Goal: Task Accomplishment & Management: Use online tool/utility

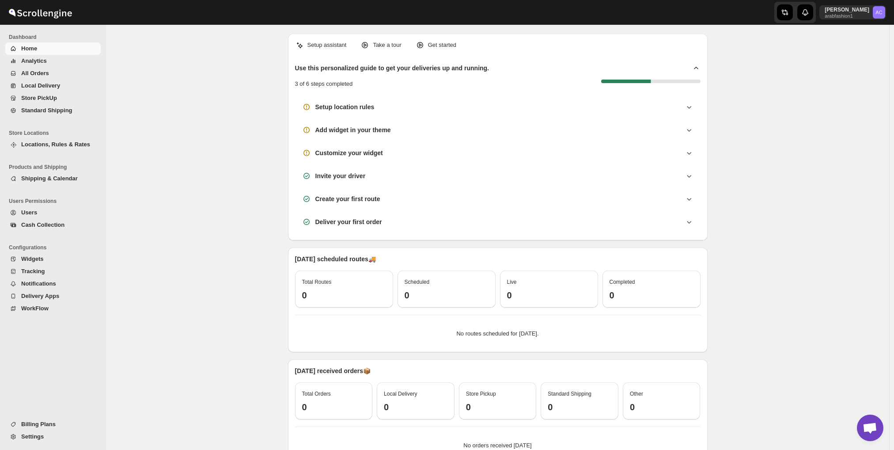
scroll to position [631, 0]
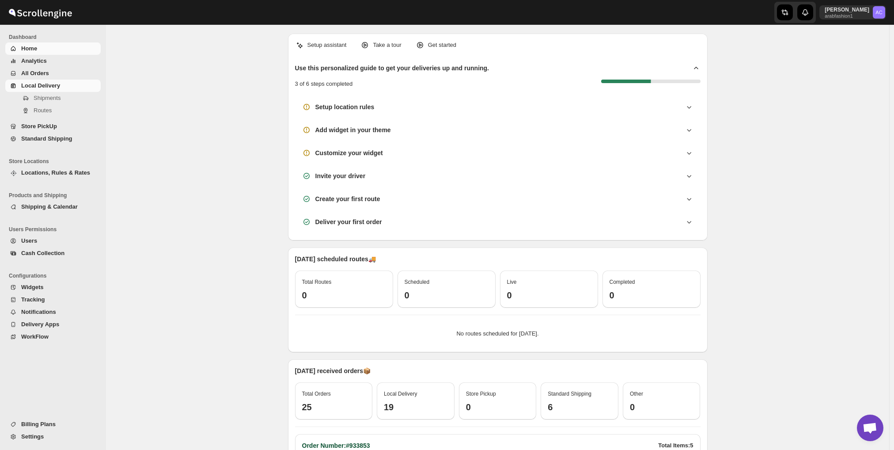
click at [33, 83] on span "Local Delivery" at bounding box center [40, 85] width 39 height 7
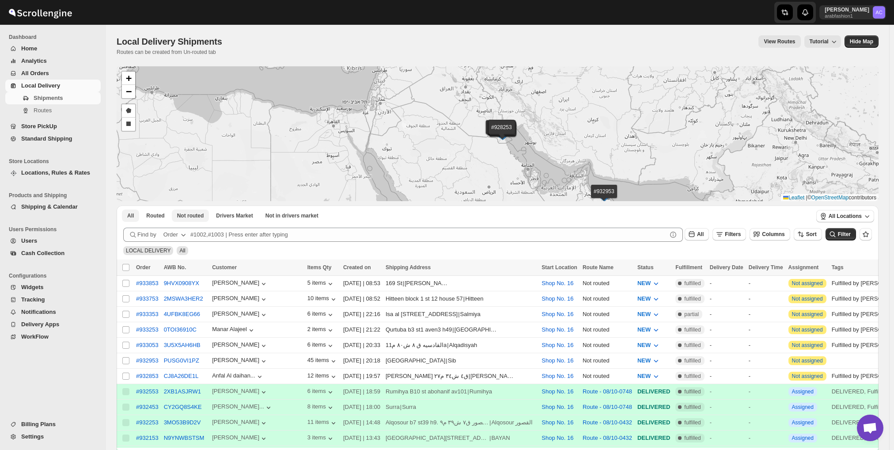
click at [190, 213] on span "Not routed" at bounding box center [190, 215] width 27 height 7
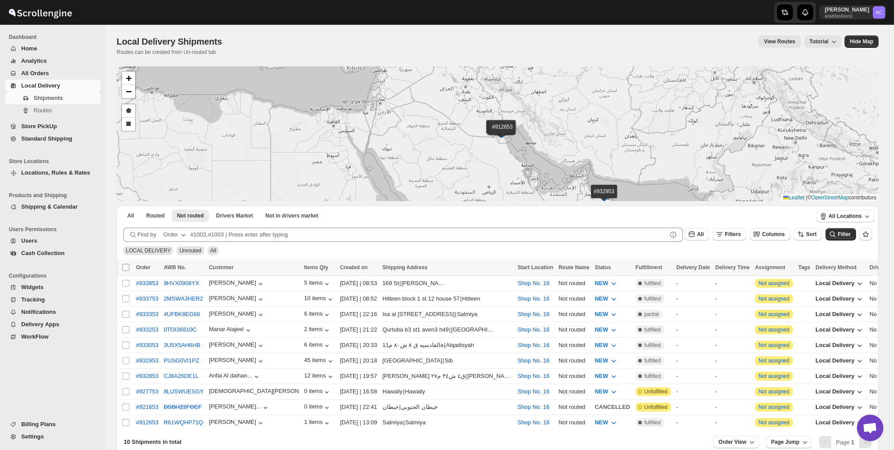
click at [125, 266] on input "Select all shipments" at bounding box center [125, 267] width 7 height 7
checkbox input "true"
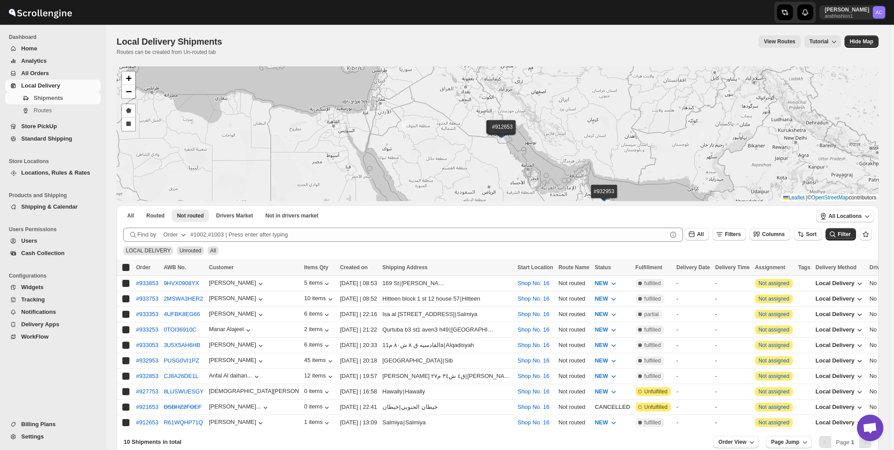
checkbox input "true"
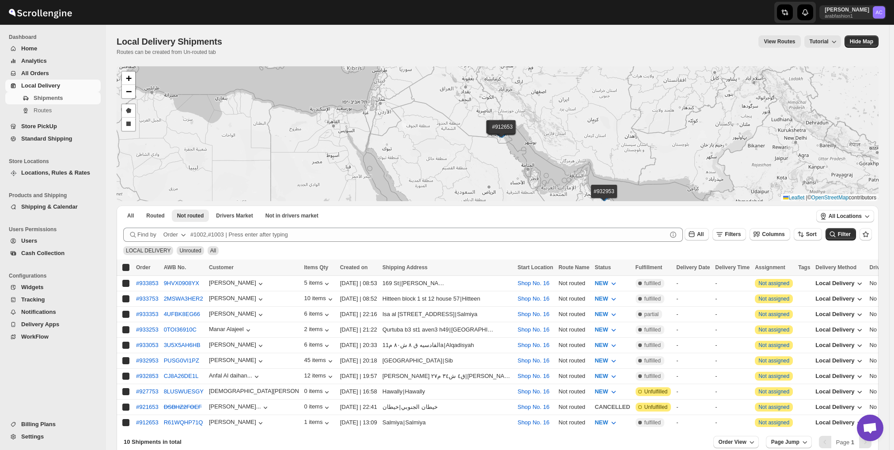
checkbox input "true"
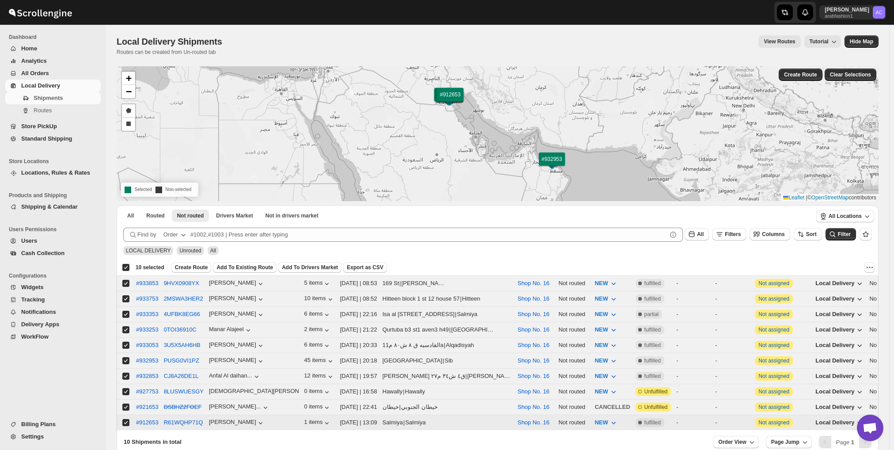
click at [125, 419] on input "Select shipment" at bounding box center [125, 422] width 7 height 7
checkbox input "false"
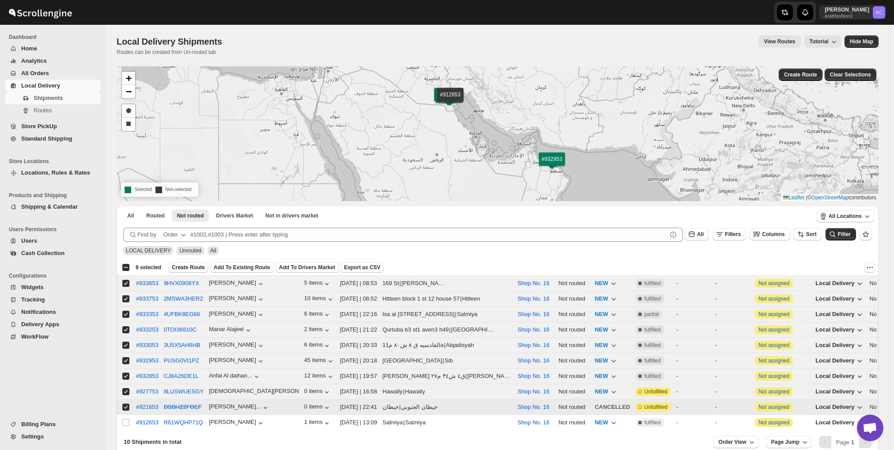
click at [128, 403] on input "Select shipment" at bounding box center [125, 406] width 7 height 7
checkbox input "false"
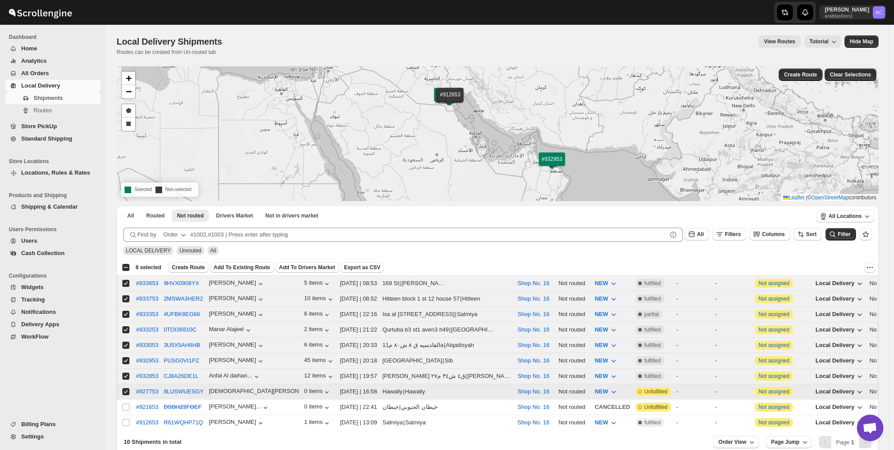
click at [126, 388] on input "Select shipment" at bounding box center [125, 391] width 7 height 7
checkbox input "false"
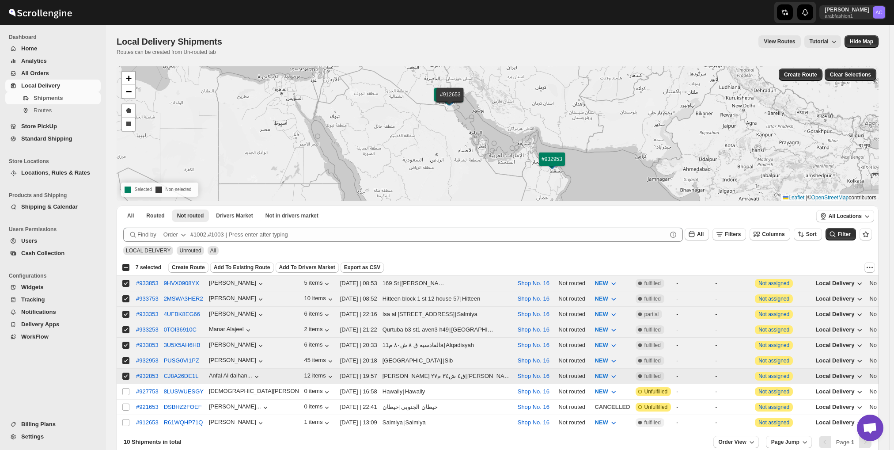
click at [125, 372] on input "Select shipment" at bounding box center [125, 375] width 7 height 7
checkbox input "false"
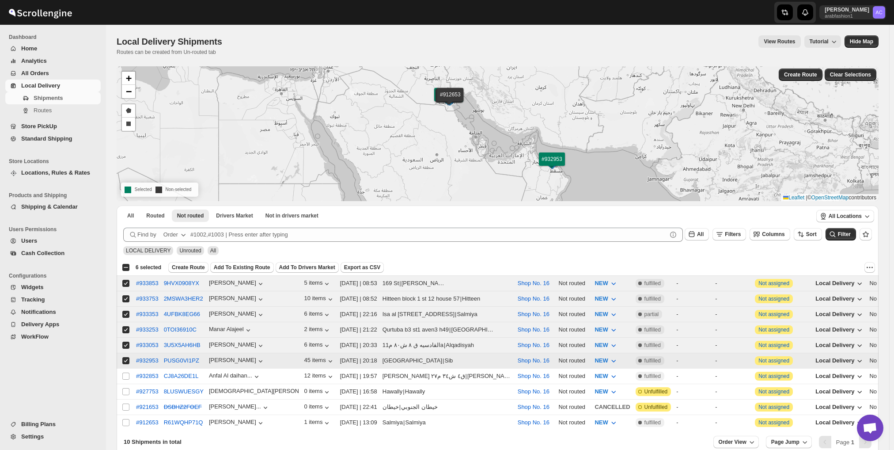
click at [125, 357] on input "Select shipment" at bounding box center [125, 360] width 7 height 7
checkbox input "false"
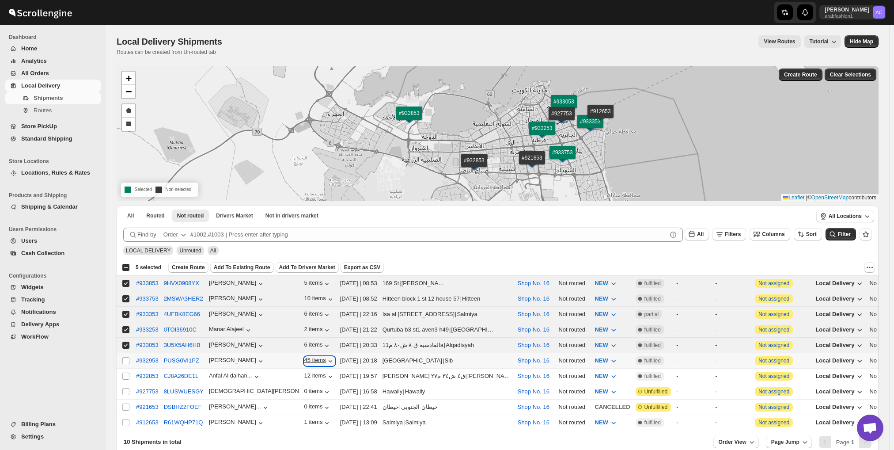
click at [304, 357] on div "45 items" at bounding box center [319, 361] width 30 height 9
click at [178, 268] on span "Create Route" at bounding box center [188, 267] width 33 height 7
click at [178, 268] on div "Create Route" at bounding box center [188, 267] width 40 height 11
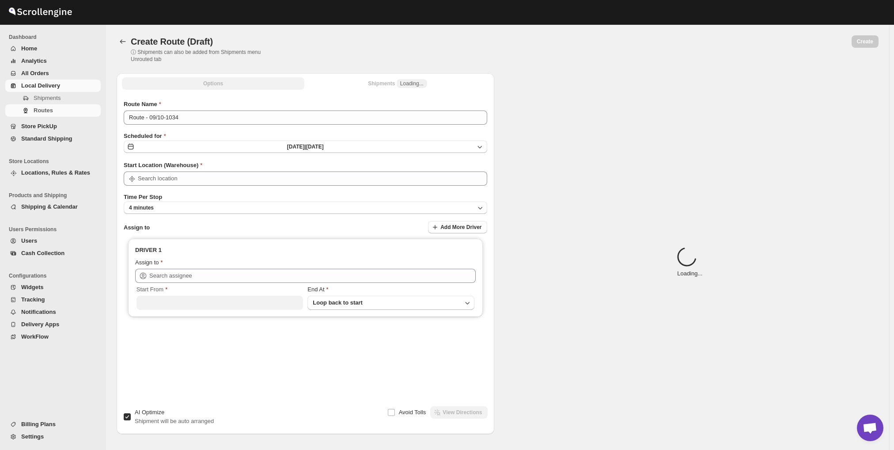
type input "Shop No. 16"
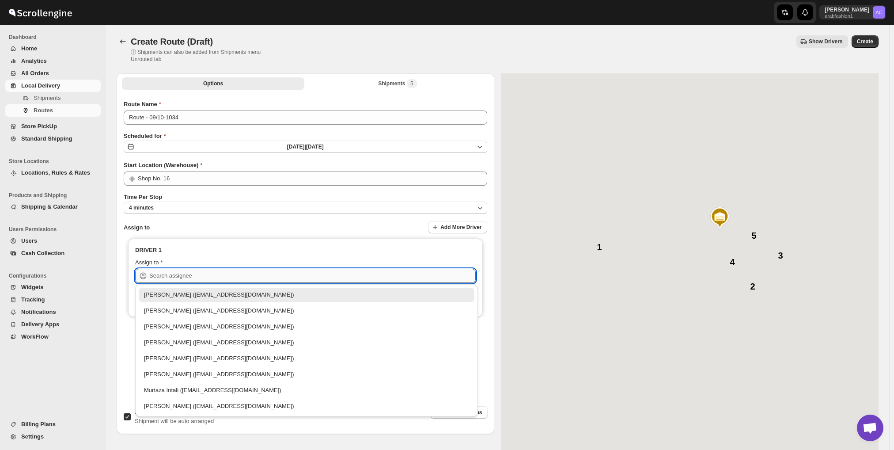
click at [196, 272] on input "text" at bounding box center [312, 276] width 326 height 14
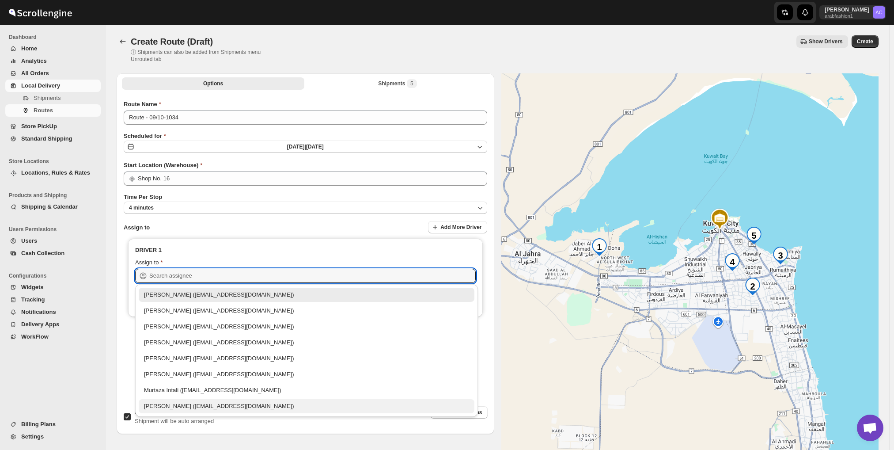
click at [218, 402] on div "[PERSON_NAME] ([EMAIL_ADDRESS][DOMAIN_NAME])" at bounding box center [306, 406] width 325 height 9
type input "[PERSON_NAME] ([EMAIL_ADDRESS][DOMAIN_NAME])"
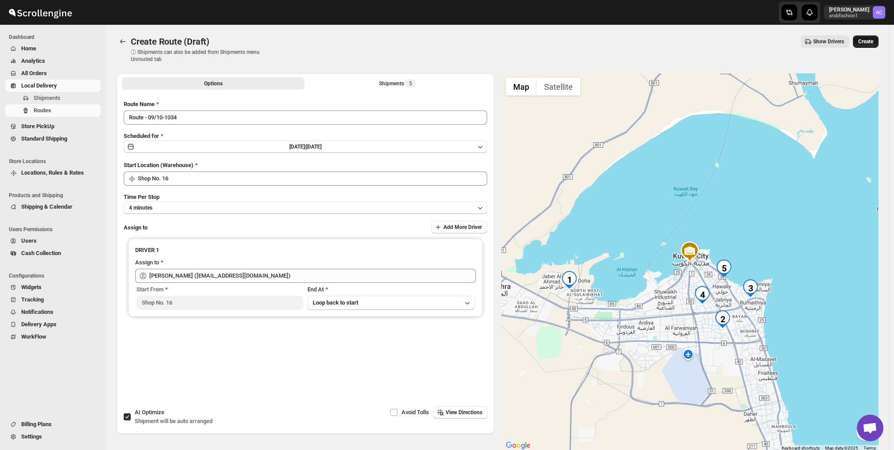
click at [879, 39] on button "Create" at bounding box center [866, 41] width 26 height 12
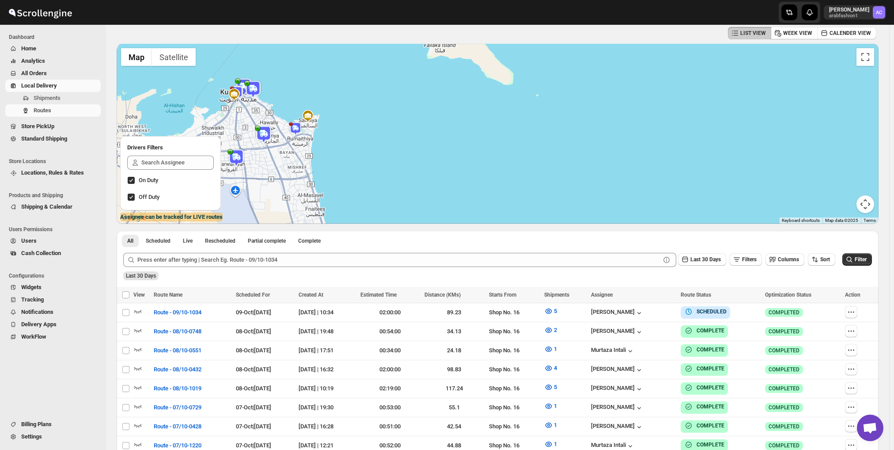
scroll to position [40, 0]
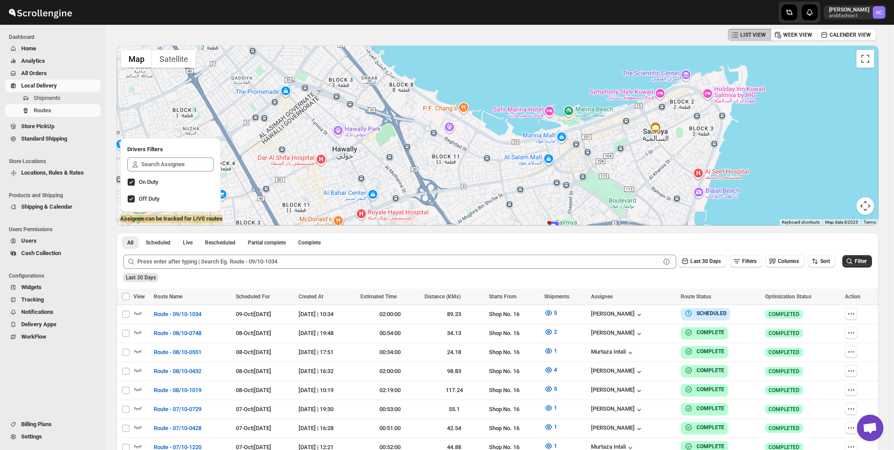
drag, startPoint x: 240, startPoint y: 98, endPoint x: 252, endPoint y: 145, distance: 49.1
click at [256, 164] on div at bounding box center [498, 136] width 762 height 180
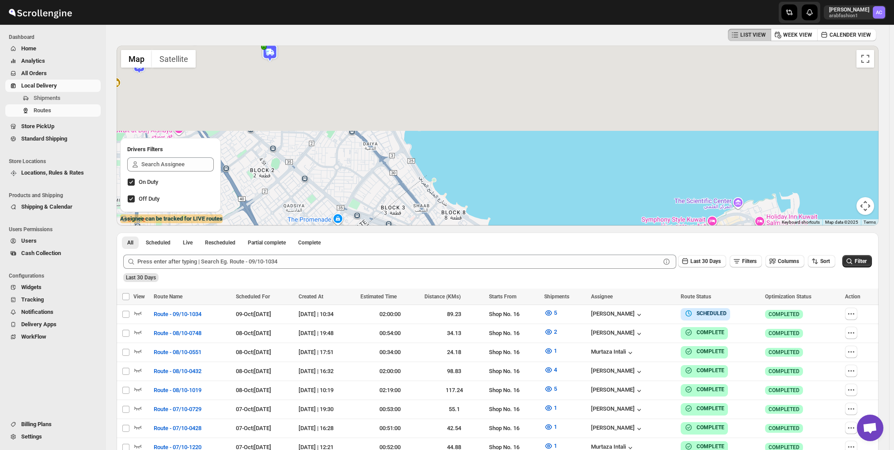
drag, startPoint x: 242, startPoint y: 99, endPoint x: 293, endPoint y: 226, distance: 136.9
click at [293, 226] on div "LIST VIEW WEEK VIEW CALENDER VIEW ← Move left → Move right ↑ Move up ↓ Move dow…" at bounding box center [498, 272] width 762 height 491
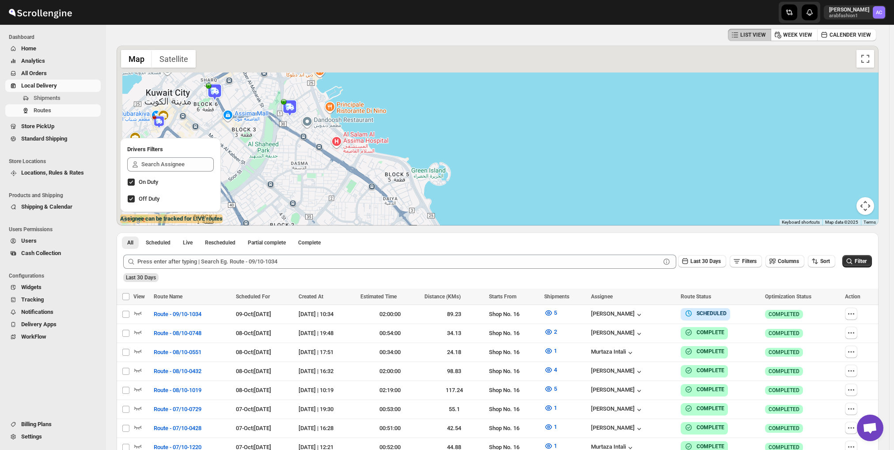
drag, startPoint x: 280, startPoint y: 165, endPoint x: 306, endPoint y: 230, distance: 70.4
click at [306, 230] on div "LIST VIEW WEEK VIEW CALENDER VIEW ← Move left → Move right ↑ Move up ↓ Move dow…" at bounding box center [498, 272] width 762 height 491
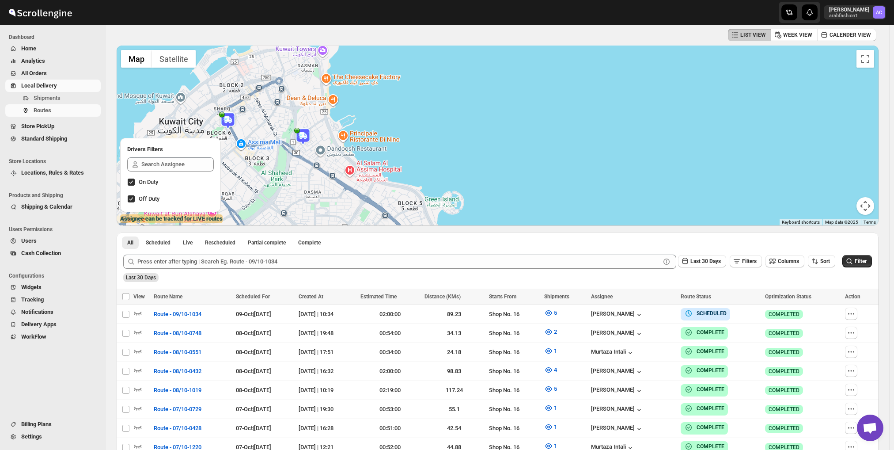
drag, startPoint x: 300, startPoint y: 181, endPoint x: 306, endPoint y: 199, distance: 18.4
click at [306, 199] on div at bounding box center [498, 136] width 762 height 180
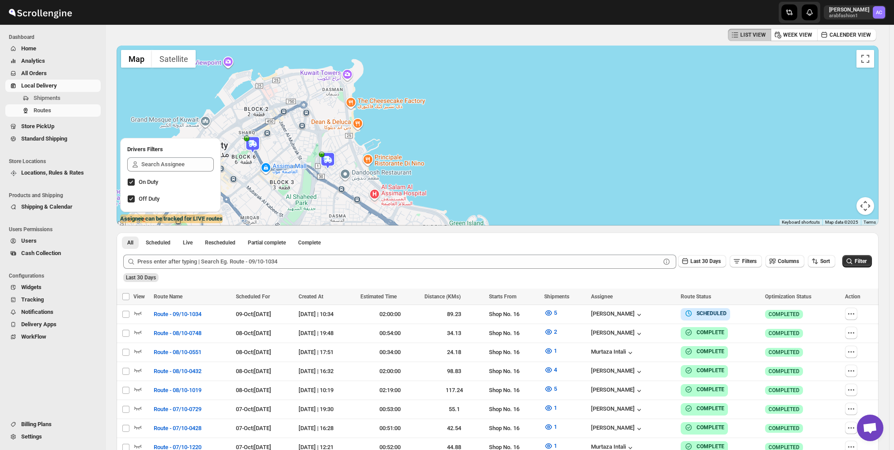
drag, startPoint x: 288, startPoint y: 151, endPoint x: 319, endPoint y: 179, distance: 41.9
click at [319, 179] on div at bounding box center [498, 136] width 762 height 180
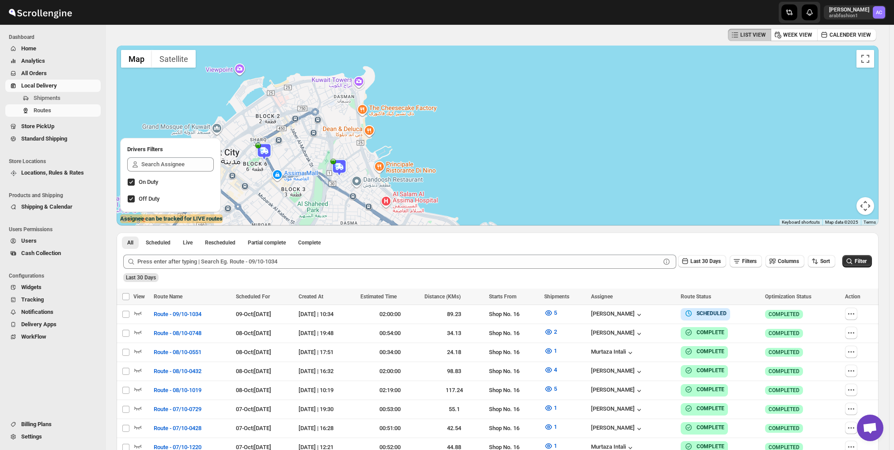
click at [343, 161] on img at bounding box center [339, 168] width 18 height 18
click at [384, 133] on button "Close" at bounding box center [373, 143] width 21 height 21
click at [268, 146] on img at bounding box center [264, 152] width 18 height 18
click at [290, 159] on div "Murtaza Intali (Driver) Updated at : [DATE] 5:53:03 PM Duty mode Enabled Batter…" at bounding box center [498, 136] width 762 height 180
click at [307, 119] on button "Close" at bounding box center [296, 128] width 21 height 21
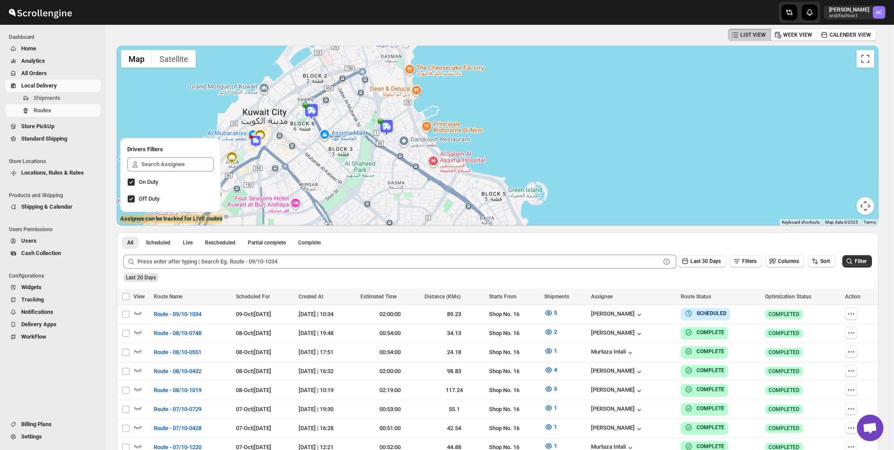
drag, startPoint x: 300, startPoint y: 161, endPoint x: 399, endPoint y: 95, distance: 119.7
click at [399, 95] on div at bounding box center [498, 136] width 762 height 180
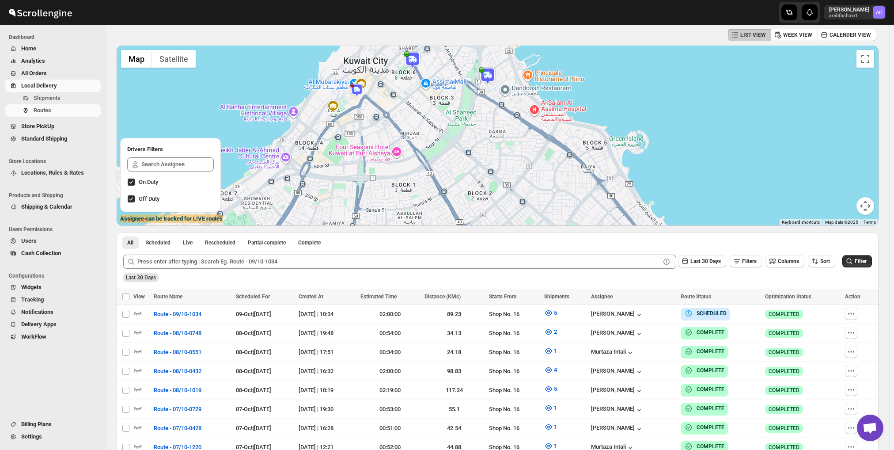
click at [359, 87] on img at bounding box center [356, 89] width 13 height 13
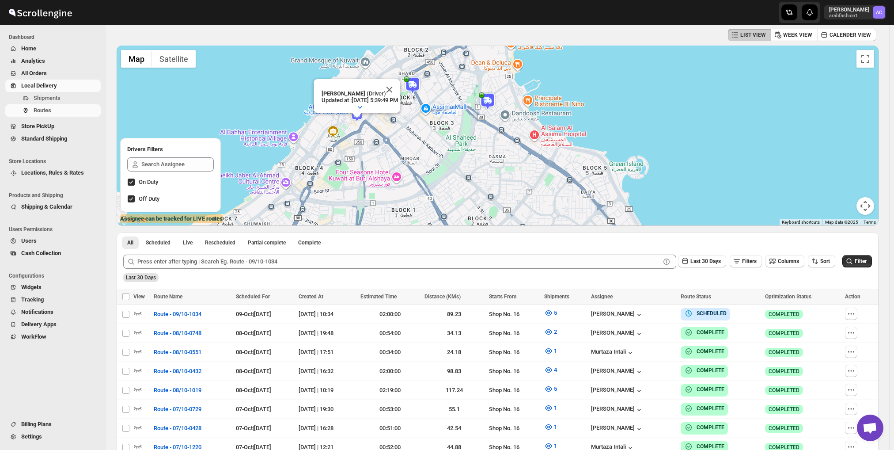
click at [359, 90] on p "[PERSON_NAME] (Driver)" at bounding box center [359, 93] width 76 height 7
drag, startPoint x: 389, startPoint y: 105, endPoint x: 392, endPoint y: 152, distance: 47.8
click at [392, 152] on div "[PERSON_NAME] (Driver) Updated at : [DATE] 5:39:49 PM Duty mode Disabled Batter…" at bounding box center [498, 136] width 762 height 180
